Goal: Use online tool/utility

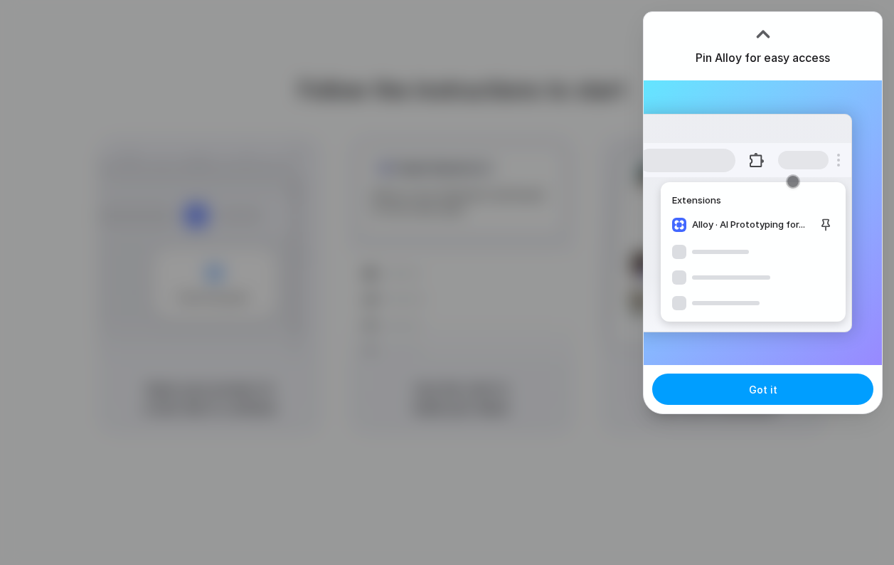
click at [728, 382] on button "Got it" at bounding box center [762, 388] width 221 height 31
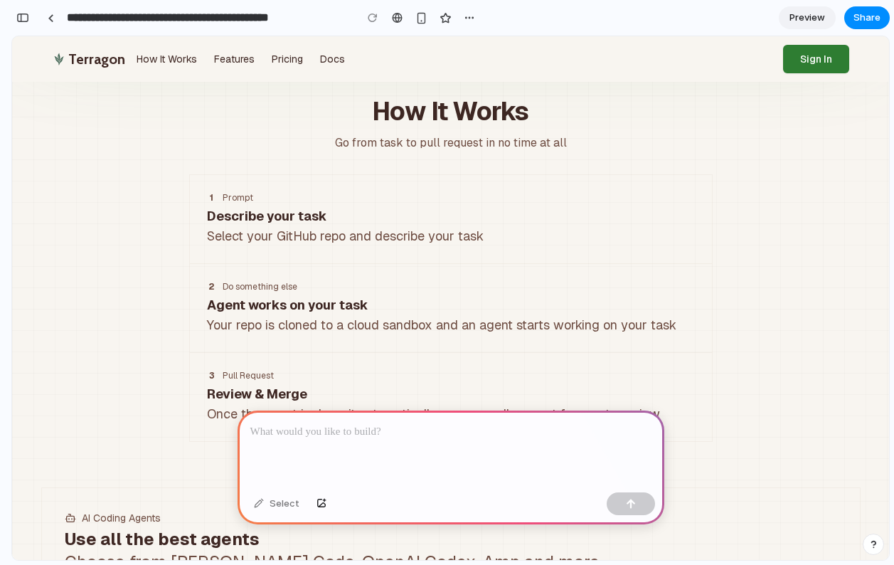
scroll to position [930, 0]
